Goal: Task Accomplishment & Management: Complete application form

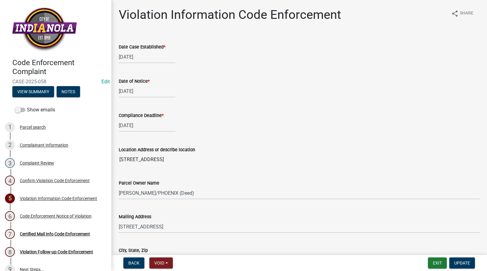
select select "634d5426-b8b3-48ee-aa1e-d523f7499186"
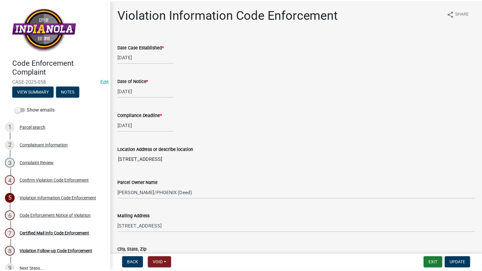
scroll to position [433, 0]
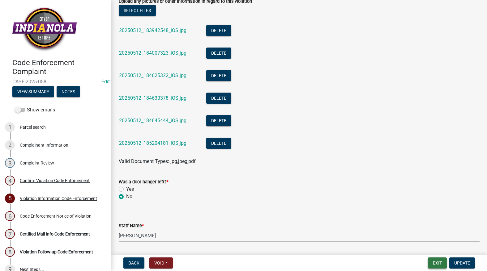
click at [438, 264] on button "Exit" at bounding box center [437, 263] width 19 height 11
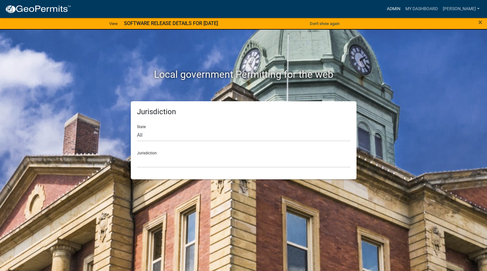
click at [403, 7] on link "Admin" at bounding box center [393, 9] width 19 height 12
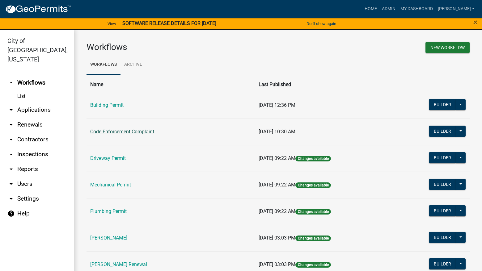
click at [134, 131] on link "Code Enforcement Complaint" at bounding box center [122, 132] width 64 height 6
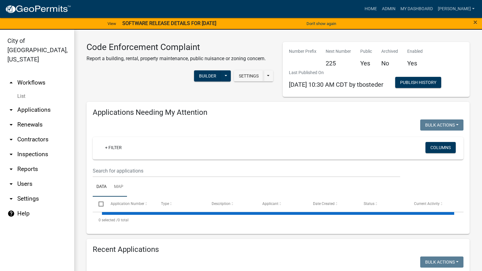
select select "3: 100"
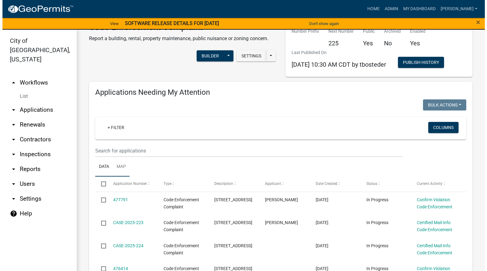
scroll to position [31, 0]
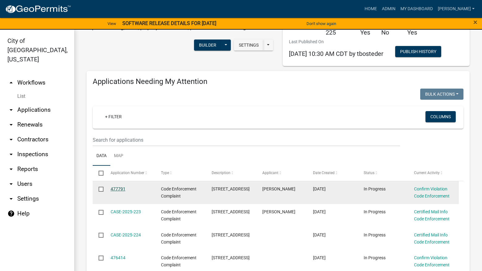
click at [119, 188] on link "477791" at bounding box center [118, 189] width 15 height 5
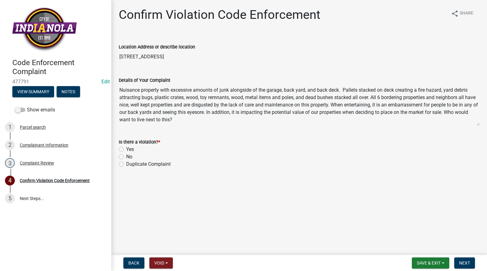
click at [126, 149] on label "Yes" at bounding box center [130, 149] width 8 height 7
click at [126, 149] on input "Yes" at bounding box center [128, 148] width 4 height 4
radio input "true"
click at [460, 264] on span "Next" at bounding box center [464, 263] width 11 height 5
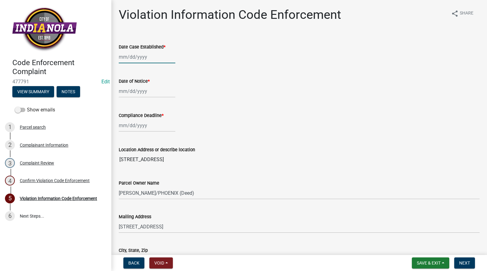
click at [149, 53] on div at bounding box center [147, 57] width 57 height 13
select select "9"
select select "2025"
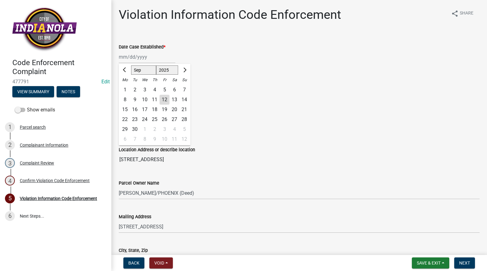
click at [165, 97] on div "12" at bounding box center [164, 100] width 10 height 10
type input "[DATE]"
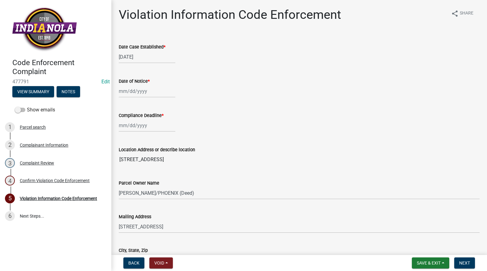
click at [148, 90] on div at bounding box center [147, 91] width 57 height 13
select select "9"
select select "2025"
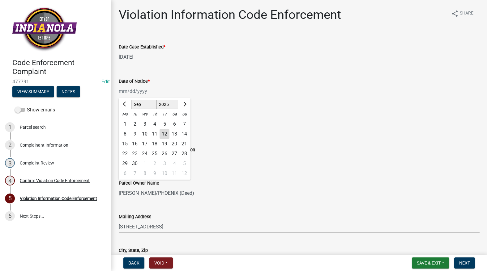
click at [164, 132] on div "12" at bounding box center [164, 134] width 10 height 10
type input "[DATE]"
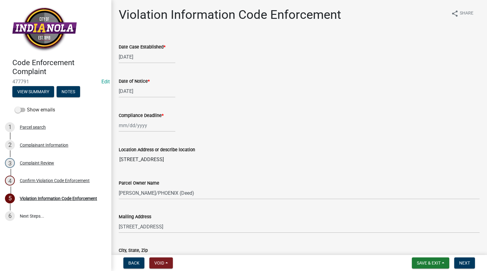
click at [154, 130] on div at bounding box center [147, 125] width 57 height 13
select select "9"
select select "2025"
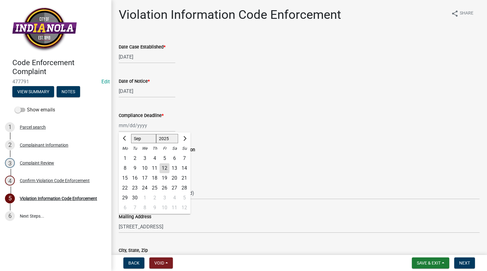
click at [137, 184] on div "23" at bounding box center [135, 188] width 10 height 10
type input "09/23/2025"
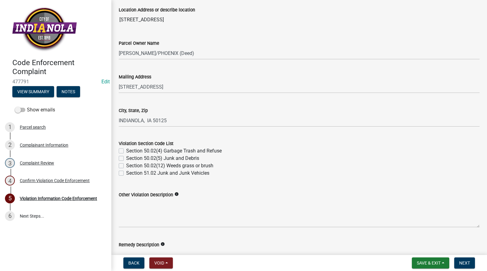
scroll to position [185, 0]
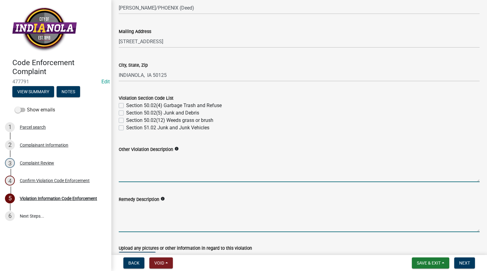
drag, startPoint x: 148, startPoint y: 172, endPoint x: 154, endPoint y: 208, distance: 36.2
click at [152, 210] on textarea "Remedy Description" at bounding box center [299, 217] width 361 height 29
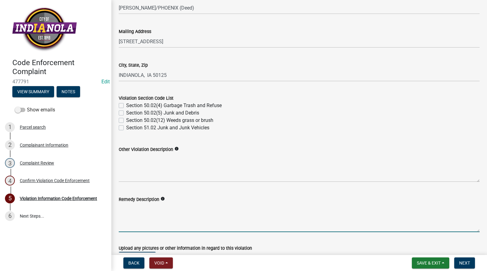
paste textarea "Remove or properly store (inside storage, dwelling, garage etc.)- Old Machinery…"
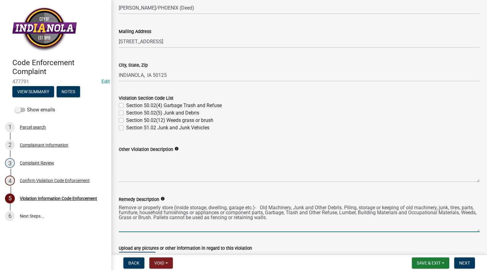
type textarea "Remove or properly store (inside storage, dwelling, garage etc.)- Old Machinery…"
click at [124, 127] on div "Section 51.02 Junk and Junk Vehicles" at bounding box center [299, 127] width 361 height 7
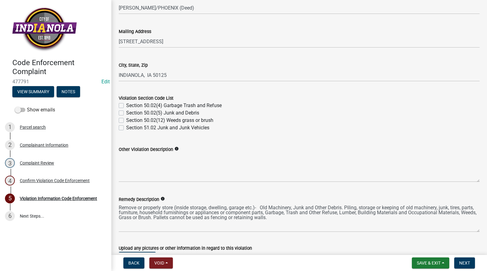
click at [118, 112] on div "Violation Section Code List Section 50.02(4) Garbage Trash and Refuse Section 5…" at bounding box center [299, 109] width 370 height 44
click at [126, 105] on label "Section 50.02(4) Garbage Trash and Refuse" at bounding box center [173, 105] width 95 height 7
click at [126, 105] on input "Section 50.02(4) Garbage Trash and Refuse" at bounding box center [128, 104] width 4 height 4
checkbox input "true"
checkbox input "false"
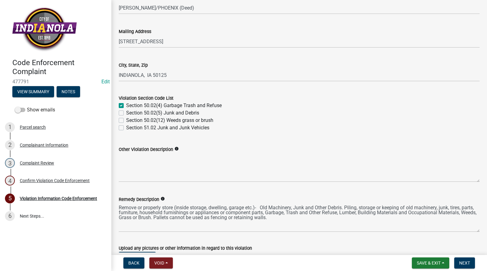
checkbox input "false"
click at [120, 116] on div "Section 50.02(5) Junk and Debris" at bounding box center [299, 112] width 361 height 7
click at [126, 114] on label "Section 50.02(5) Junk and Debris" at bounding box center [162, 112] width 73 height 7
click at [126, 113] on input "Section 50.02(5) Junk and Debris" at bounding box center [128, 111] width 4 height 4
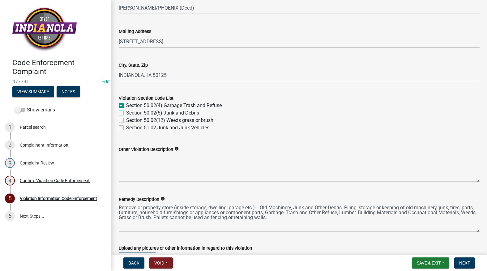
checkbox input "true"
checkbox input "false"
click at [126, 129] on label "Section 51.02 Junk and Junk Vehicles" at bounding box center [167, 127] width 83 height 7
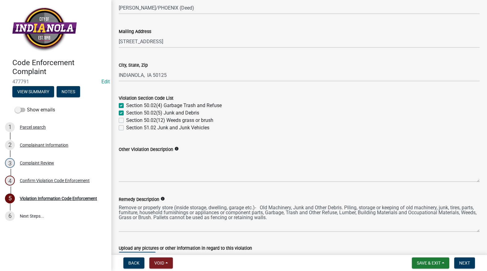
click at [126, 128] on input "Section 51.02 Junk and Junk Vehicles" at bounding box center [128, 126] width 4 height 4
checkbox input "true"
checkbox input "false"
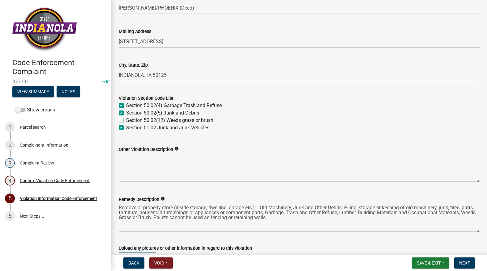
checkbox input "true"
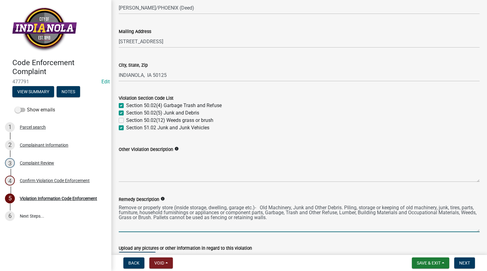
drag, startPoint x: 295, startPoint y: 222, endPoint x: 172, endPoint y: 227, distance: 123.4
click at [172, 227] on textarea "Remove or properly store (inside storage, dwelling, garage etc.)- Old Machinery…" at bounding box center [299, 217] width 361 height 29
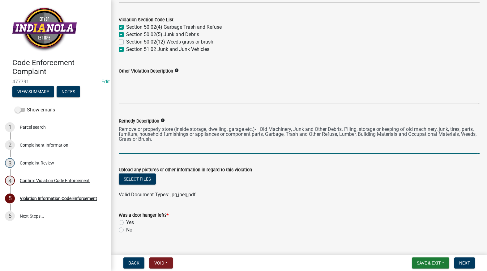
scroll to position [309, 0]
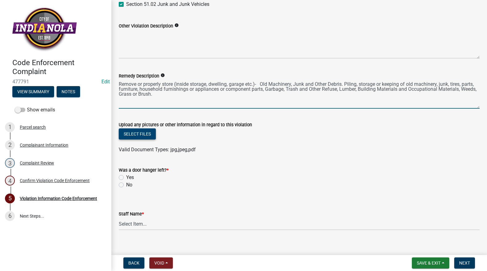
type textarea "Remove or properly store (inside storage, dwelling, garage etc.)- Old Machinery…"
click at [136, 136] on button "Select files" at bounding box center [137, 134] width 37 height 11
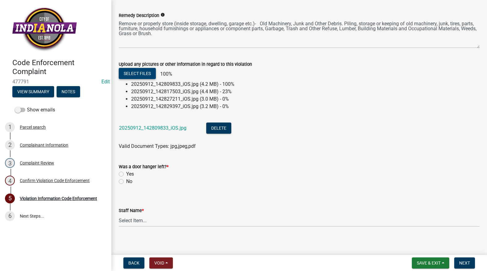
scroll to position [374, 0]
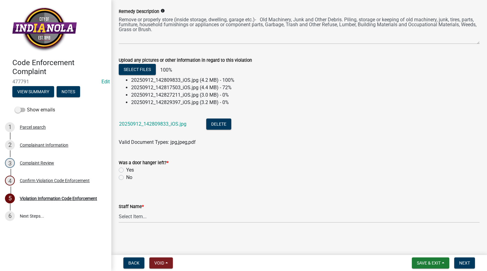
click at [126, 176] on label "No" at bounding box center [129, 177] width 6 height 7
click at [126, 176] on input "No" at bounding box center [128, 176] width 4 height 4
radio input "true"
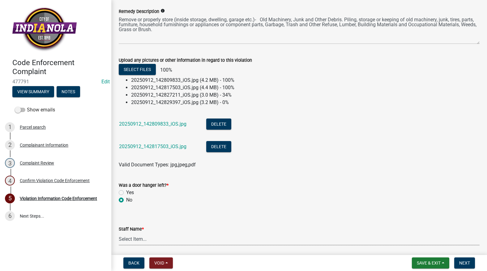
click at [155, 238] on select "Select Item... Mike Visser Kevin Michels Tim Little Other" at bounding box center [299, 239] width 361 height 13
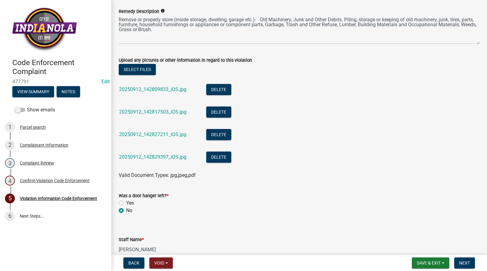
click at [119, 244] on select "Select Item... Mike Visser Kevin Michels Tim Little Other" at bounding box center [299, 250] width 361 height 13
select select "634d5426-b8b3-48ee-aa1e-d523f7499186"
click at [298, 164] on li "20250912_142829397_iOS.jpg Delete" at bounding box center [299, 158] width 361 height 23
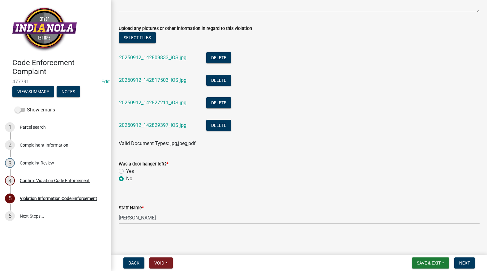
scroll to position [407, 0]
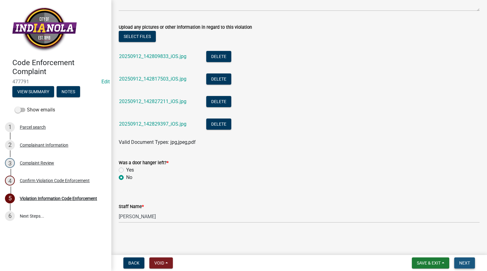
click at [469, 262] on span "Next" at bounding box center [464, 263] width 11 height 5
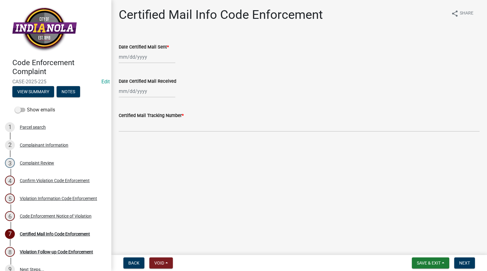
click at [97, 46] on header "Code Enforcement Complaint CASE-2025-225 Edit View Summary Notes" at bounding box center [55, 52] width 111 height 104
click at [120, 59] on div at bounding box center [147, 57] width 57 height 13
select select "9"
select select "2025"
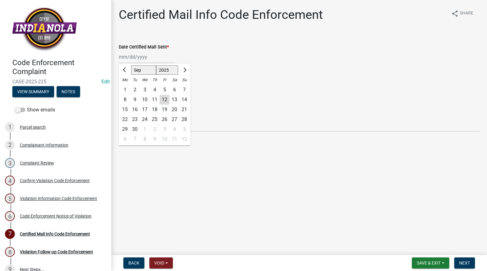
click at [159, 99] on div "11" at bounding box center [155, 100] width 10 height 10
type input "09/11/2025"
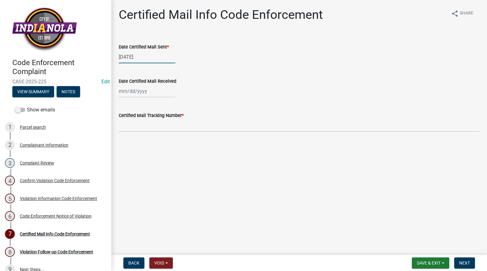
click at [142, 59] on div "09/11/2025" at bounding box center [147, 57] width 57 height 13
select select "9"
select select "2025"
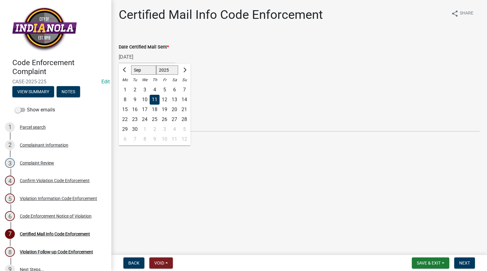
click at [165, 100] on div "12" at bounding box center [164, 100] width 10 height 10
type input "[DATE]"
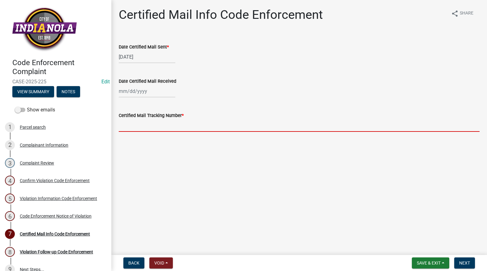
click at [160, 121] on input "Certified Mail Tracking Number *" at bounding box center [299, 125] width 361 height 13
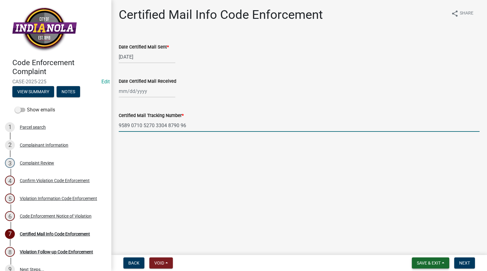
type input "9589 0710 5270 3304 8790 96"
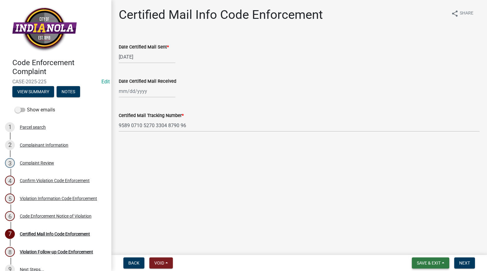
click at [438, 262] on span "Save & Exit" at bounding box center [429, 263] width 24 height 5
click at [419, 236] on button "Save" at bounding box center [424, 232] width 49 height 15
click at [443, 264] on button "Save & Exit" at bounding box center [430, 263] width 37 height 11
click at [423, 233] on button "Save" at bounding box center [424, 232] width 49 height 15
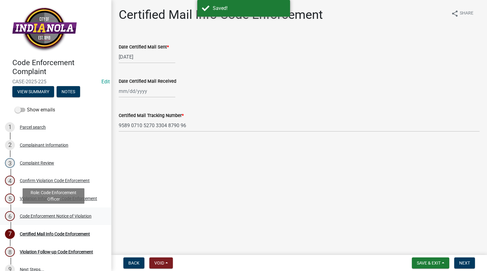
click at [42, 215] on div "Code Enforcement Notice of Violation" at bounding box center [56, 216] width 72 height 4
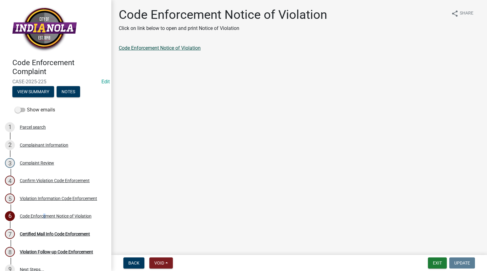
click at [136, 50] on link "Code Enforcement Notice of Violation" at bounding box center [160, 48] width 82 height 6
click at [440, 259] on button "Exit" at bounding box center [437, 263] width 19 height 11
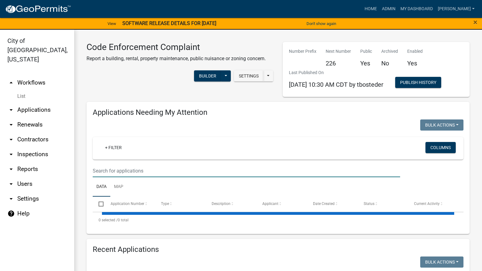
click at [296, 168] on input "text" at bounding box center [246, 171] width 307 height 13
select select "3: 100"
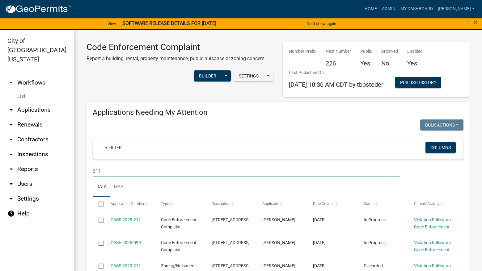
type input "211"
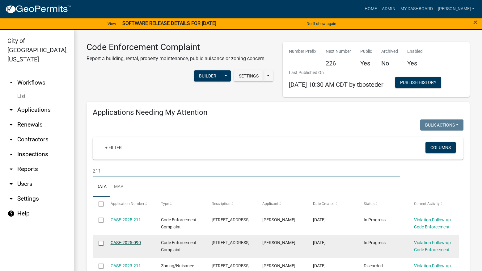
click at [131, 244] on link "CASE-2025-090" at bounding box center [126, 242] width 30 height 5
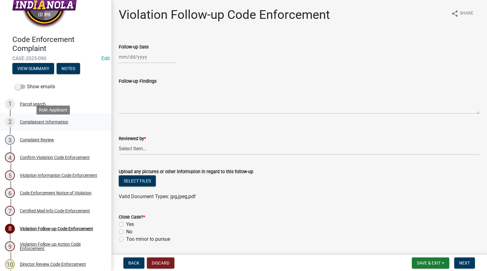
scroll to position [45, 0]
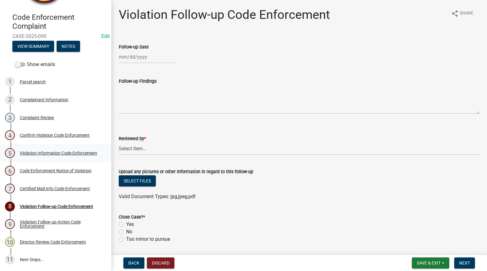
click at [45, 154] on div "Violation Information Code Enforcement" at bounding box center [58, 153] width 77 height 4
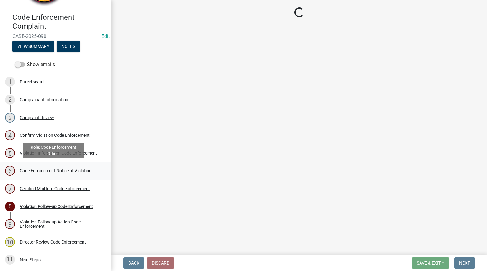
drag, startPoint x: 48, startPoint y: 163, endPoint x: 46, endPoint y: 169, distance: 6.1
click at [48, 164] on link "6 Code Enforcement Notice of Violation" at bounding box center [55, 171] width 111 height 18
click at [47, 169] on div "Code Enforcement Notice of Violation" at bounding box center [56, 171] width 72 height 4
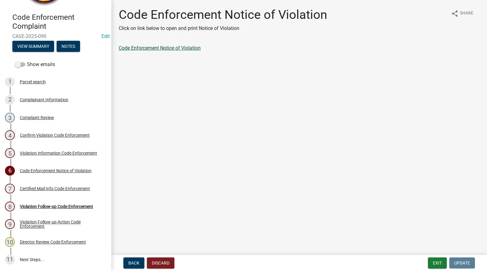
click at [167, 49] on link "Code Enforcement Notice of Violation" at bounding box center [160, 48] width 82 height 6
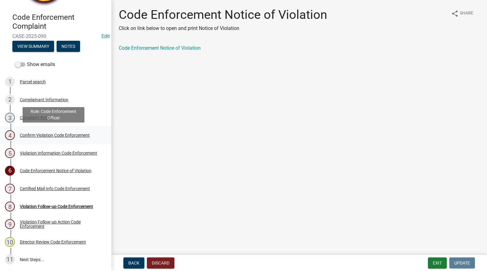
click at [35, 131] on div "4 Confirm Violation Code Enforcement" at bounding box center [53, 135] width 96 height 10
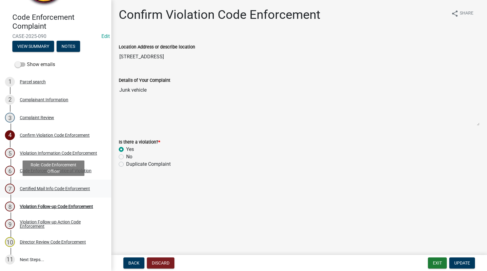
click at [35, 187] on div "Certified Mail Info Code Enforcement" at bounding box center [55, 189] width 70 height 4
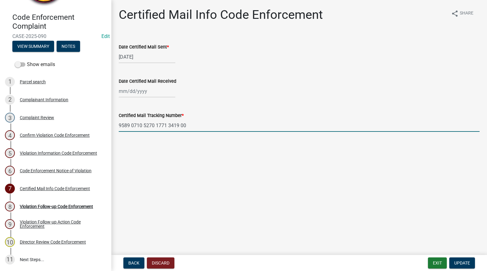
drag, startPoint x: 193, startPoint y: 127, endPoint x: 114, endPoint y: 108, distance: 81.0
click at [114, 108] on div "Certified Mail Tracking Number * 9589 0710 5270 1771 3419 00" at bounding box center [299, 117] width 370 height 29
click at [31, 152] on div "Violation Information Code Enforcement" at bounding box center [58, 153] width 77 height 4
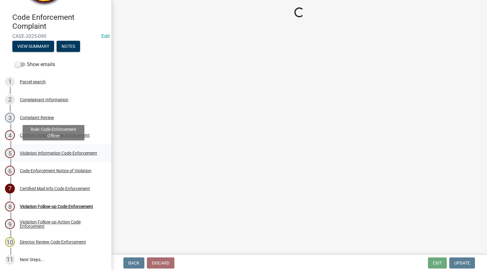
select select "634d5426-b8b3-48ee-aa1e-d523f7499186"
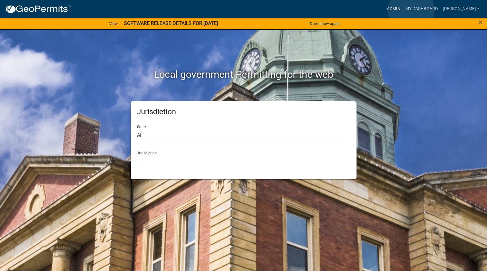
click at [403, 10] on link "Admin" at bounding box center [393, 9] width 19 height 12
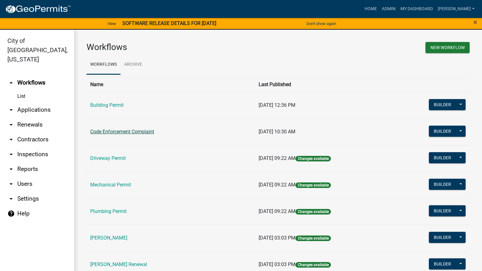
click at [134, 130] on link "Code Enforcement Complaint" at bounding box center [122, 132] width 64 height 6
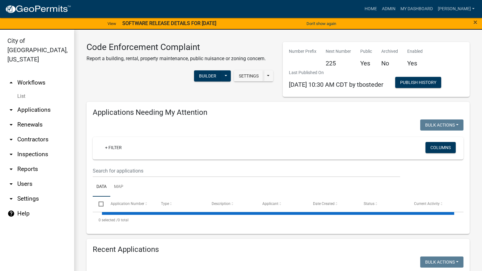
select select "3: 100"
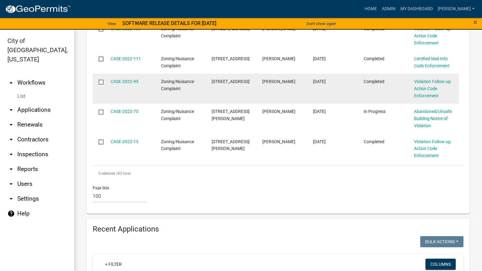
scroll to position [2163, 0]
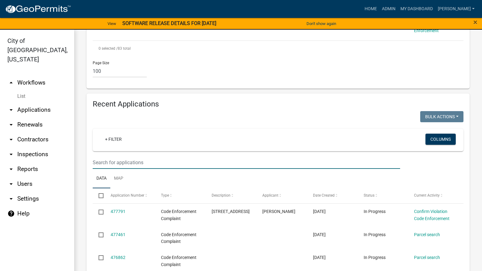
click at [142, 156] on input "text" at bounding box center [246, 162] width 307 height 13
type input "1012"
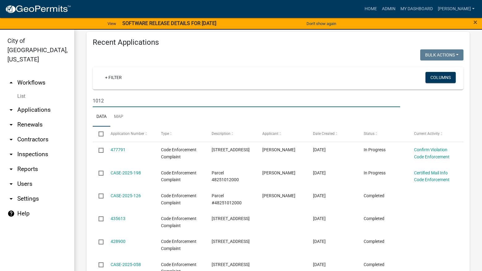
scroll to position [2256, 0]
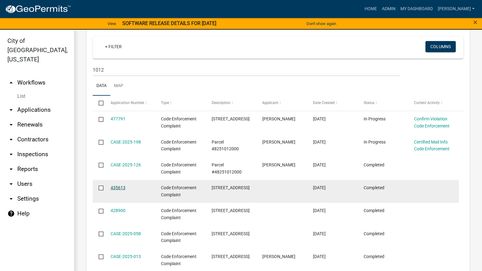
click at [119, 185] on link "435613" at bounding box center [118, 187] width 15 height 5
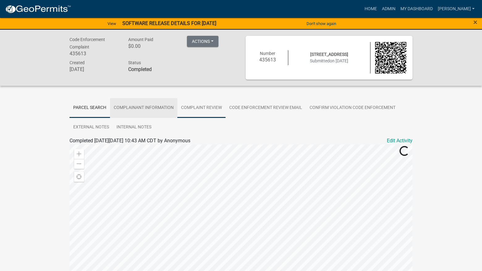
click at [199, 109] on link "Complaint Review" at bounding box center [201, 108] width 48 height 20
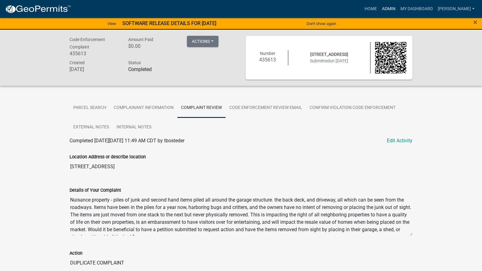
click at [398, 8] on link "Admin" at bounding box center [388, 9] width 19 height 12
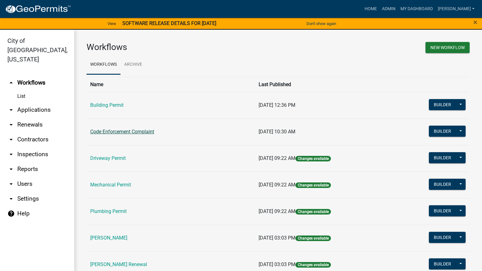
click at [129, 129] on link "Code Enforcement Complaint" at bounding box center [122, 132] width 64 height 6
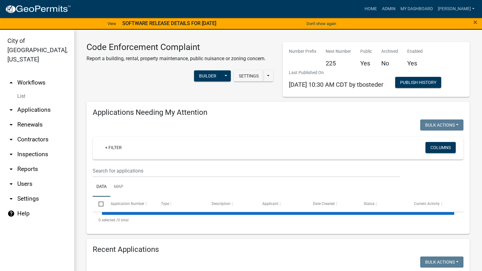
select select "3: 100"
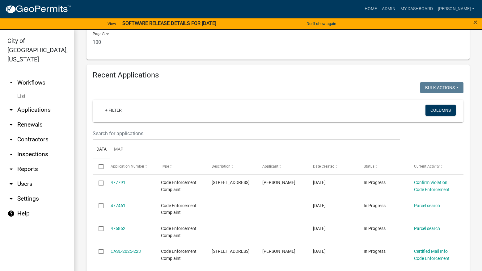
scroll to position [2194, 0]
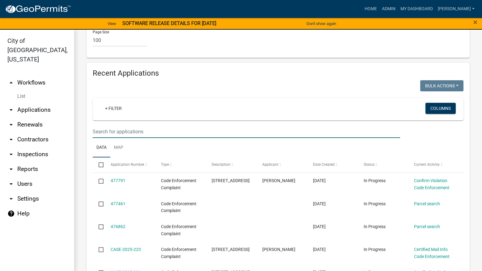
click at [132, 125] on input "text" at bounding box center [246, 131] width 307 height 13
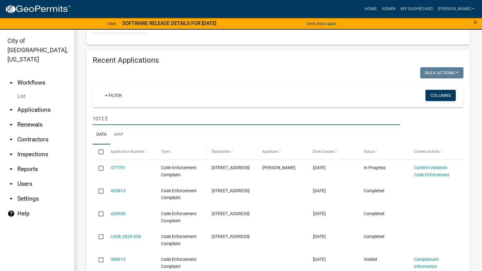
scroll to position [2218, 0]
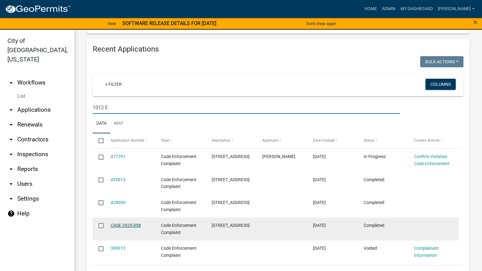
type input "1012 E"
click at [115, 223] on link "CASE-2025-058" at bounding box center [126, 225] width 30 height 5
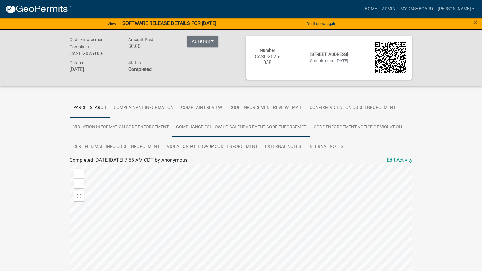
click at [199, 131] on link "Compliance Follow-up Calendar Event Code Enforcemet" at bounding box center [241, 128] width 138 height 20
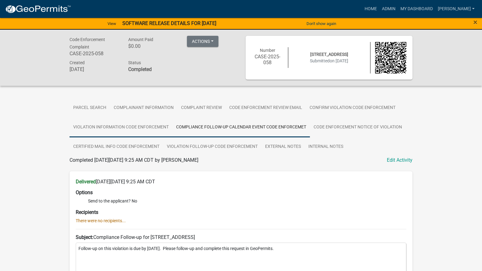
click at [136, 131] on link "Violation Information Code Enforcement" at bounding box center [121, 128] width 103 height 20
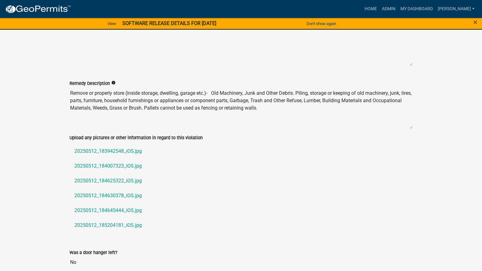
scroll to position [464, 0]
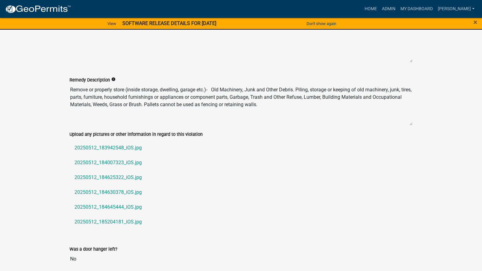
drag, startPoint x: 294, startPoint y: 109, endPoint x: 66, endPoint y: 93, distance: 228.9
click at [66, 93] on div "Remedy Description info Remove or properly store (inside storage, dwelling, gar…" at bounding box center [241, 99] width 352 height 63
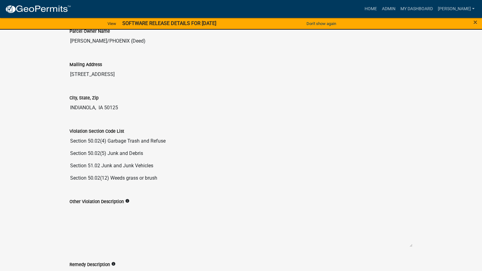
scroll to position [278, 0]
